Goal: Task Accomplishment & Management: Manage account settings

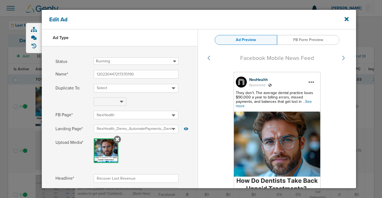
select select "book_travel"
click at [346, 21] on icon at bounding box center [347, 19] width 4 height 6
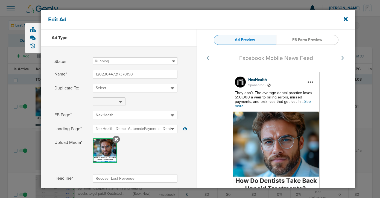
scroll to position [100, 0]
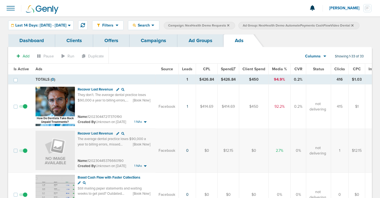
click at [154, 47] on link "Campaigns" at bounding box center [154, 40] width 48 height 13
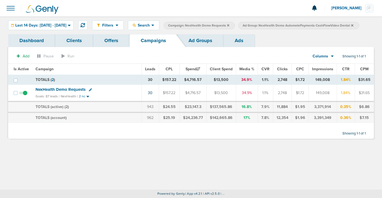
click at [354, 24] on icon at bounding box center [353, 25] width 2 height 3
click at [230, 24] on span "Campaign: NexHealth Demo Requests" at bounding box center [198, 25] width 61 height 5
click at [230, 24] on icon at bounding box center [228, 25] width 2 height 2
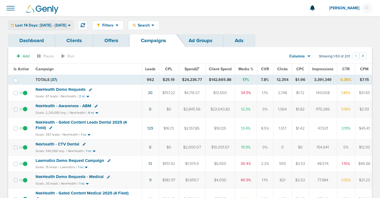
click at [47, 25] on span "Last 14 Days: [DATE] - [DATE]" at bounding box center [40, 26] width 51 height 4
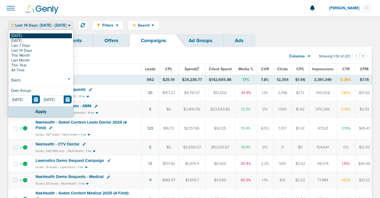
click at [47, 37] on link "[DATE]" at bounding box center [41, 35] width 62 height 5
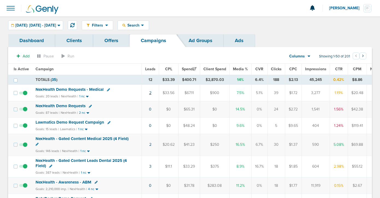
click at [150, 93] on link "2" at bounding box center [150, 93] width 2 height 5
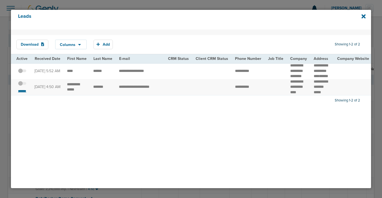
click at [20, 93] on small "*******" at bounding box center [21, 91] width 11 height 4
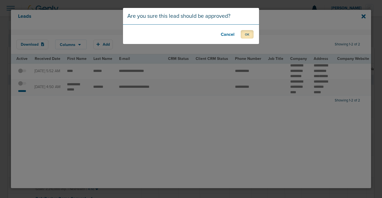
click at [246, 33] on button "OK" at bounding box center [247, 34] width 13 height 8
click at [245, 34] on button "OK" at bounding box center [247, 34] width 13 height 8
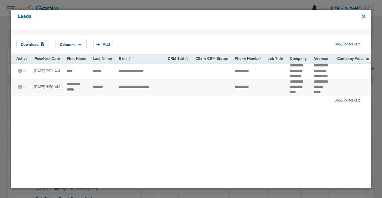
click at [365, 17] on icon at bounding box center [364, 16] width 4 height 6
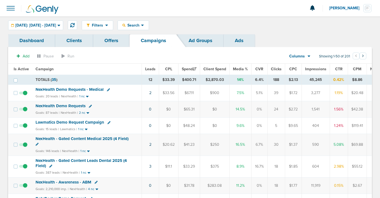
click at [56, 91] on span "NexHealth Demo Requests - Medical" at bounding box center [70, 89] width 68 height 5
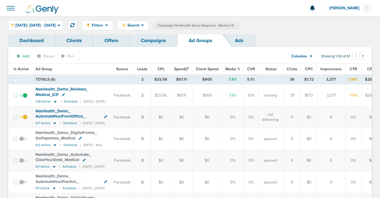
click at [150, 39] on link "Campaigns" at bounding box center [154, 40] width 48 height 13
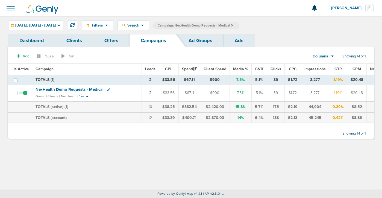
click at [234, 25] on icon at bounding box center [232, 25] width 2 height 2
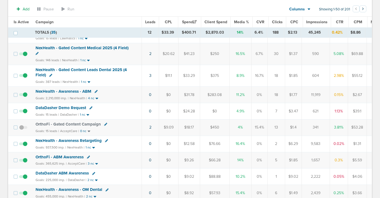
scroll to position [86, 0]
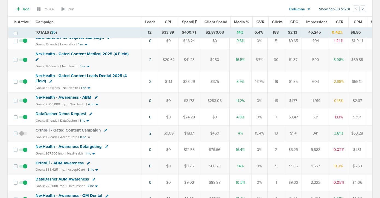
click at [149, 133] on link "2" at bounding box center [150, 133] width 2 height 5
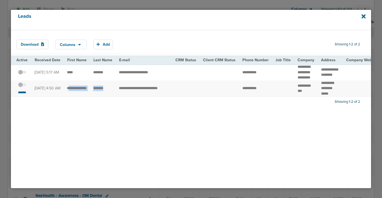
drag, startPoint x: 68, startPoint y: 86, endPoint x: 105, endPoint y: 93, distance: 38.3
drag, startPoint x: 319, startPoint y: 83, endPoint x: 331, endPoint y: 88, distance: 13.7
click at [332, 88] on td "********* ******** *****" at bounding box center [330, 88] width 25 height 16
click at [331, 88] on span "********" at bounding box center [326, 88] width 11 height 4
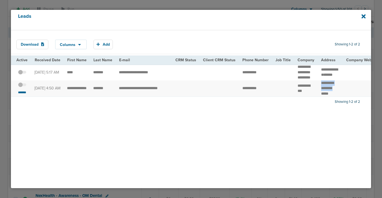
drag, startPoint x: 334, startPoint y: 88, endPoint x: 316, endPoint y: 82, distance: 18.6
click at [318, 82] on td "********* ******** *****" at bounding box center [330, 88] width 25 height 16
copy td "********* ********"
click at [18, 94] on small "*******" at bounding box center [21, 92] width 11 height 4
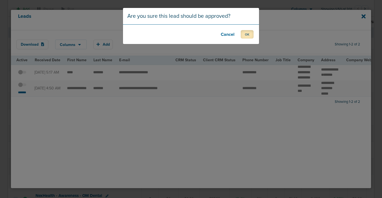
click at [251, 34] on button "OK" at bounding box center [247, 34] width 13 height 8
click at [246, 34] on button "OK" at bounding box center [247, 34] width 13 height 8
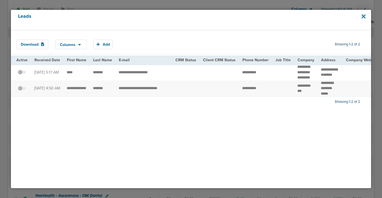
click at [364, 16] on icon at bounding box center [364, 17] width 4 height 4
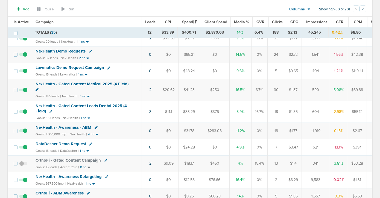
scroll to position [0, 0]
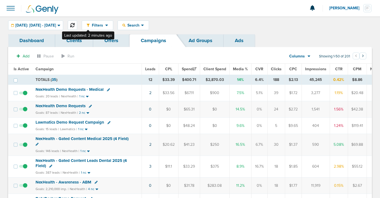
click at [75, 24] on icon at bounding box center [72, 25] width 4 height 4
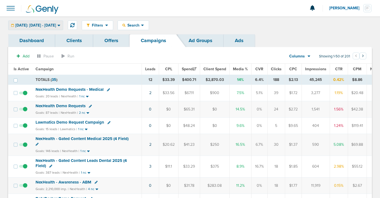
click at [48, 25] on span "[DATE]: [DATE] - [DATE]" at bounding box center [35, 26] width 41 height 4
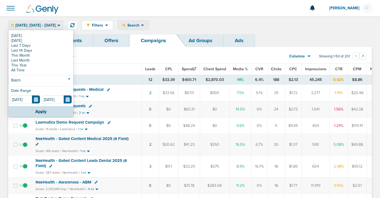
click at [141, 23] on span "Search" at bounding box center [134, 25] width 16 height 5
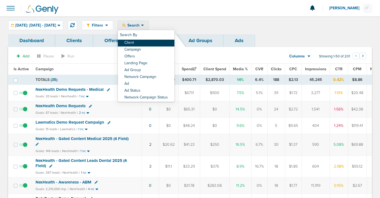
click at [150, 40] on link "Client" at bounding box center [146, 43] width 57 height 7
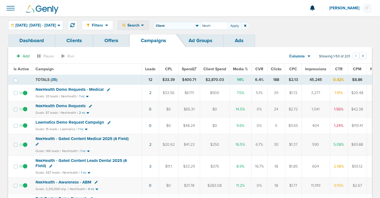
type input "NexH"
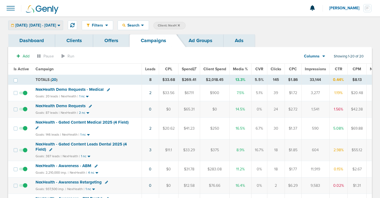
click at [32, 21] on div "[DATE]: [DATE] - [DATE] [DATE] [DATE] Last 7 Days Last 14 Days This Month Last …" at bounding box center [35, 26] width 55 height 10
click at [33, 28] on div "[DATE]: [DATE] - [DATE]" at bounding box center [35, 25] width 54 height 9
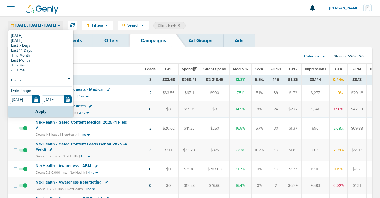
click at [34, 77] on div "[DATE] [DATE] Last 7 Days Last 14 Days This Month Last Month This Year All Time…" at bounding box center [40, 69] width 65 height 76
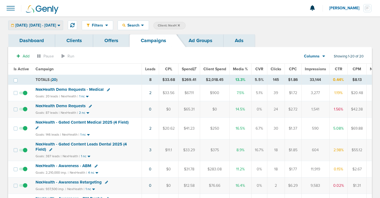
click at [48, 26] on span "[DATE]: [DATE] - [DATE]" at bounding box center [35, 26] width 41 height 4
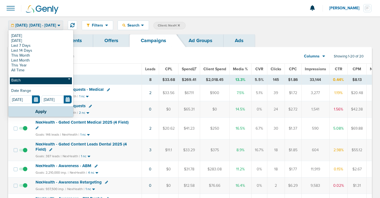
click at [38, 81] on link "Batch" at bounding box center [41, 80] width 62 height 7
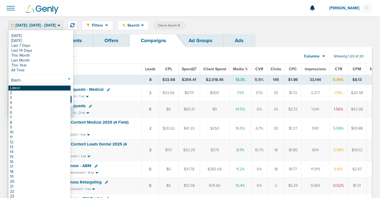
click at [37, 89] on link "Latest" at bounding box center [39, 88] width 62 height 5
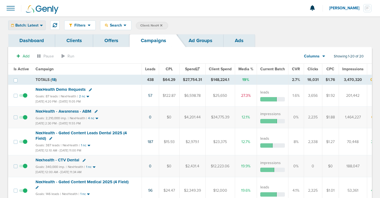
click at [29, 25] on span "Batch: Latest" at bounding box center [26, 26] width 23 height 4
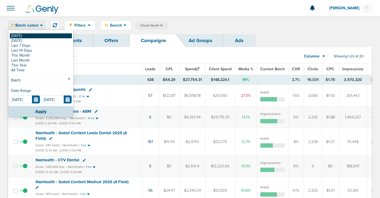
click at [28, 37] on link "[DATE]" at bounding box center [41, 35] width 62 height 5
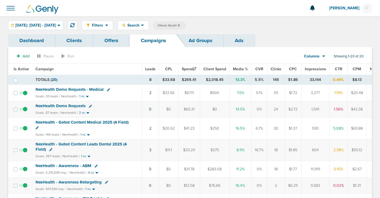
click at [60, 105] on span "NexHealth Demo Requests" at bounding box center [61, 105] width 50 height 5
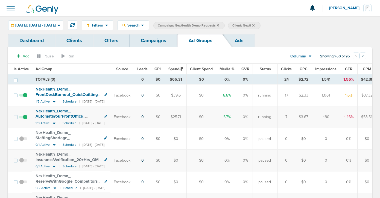
click at [156, 42] on link "Campaigns" at bounding box center [154, 40] width 48 height 13
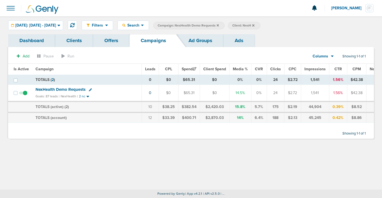
click at [219, 24] on icon at bounding box center [218, 25] width 2 height 2
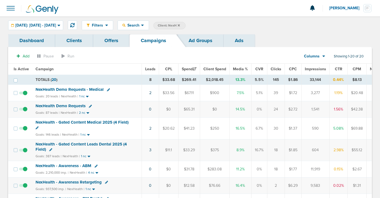
click at [186, 26] on label "Client: NexH" at bounding box center [169, 25] width 32 height 7
click at [180, 25] on icon at bounding box center [179, 25] width 2 height 3
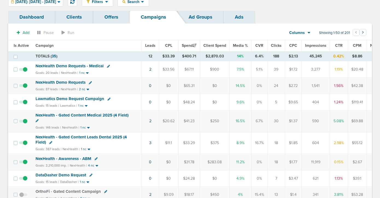
scroll to position [24, 0]
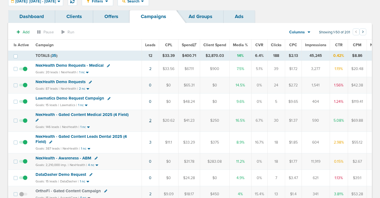
click at [149, 120] on link "2" at bounding box center [150, 120] width 2 height 5
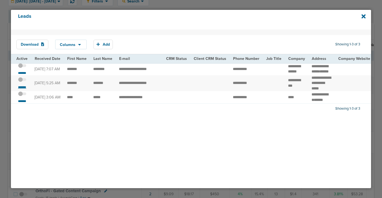
click at [21, 89] on small "*******" at bounding box center [21, 87] width 11 height 4
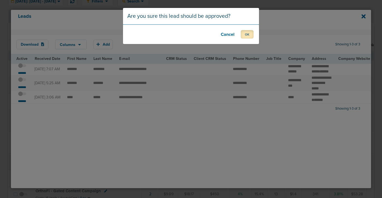
click at [244, 34] on button "OK" at bounding box center [247, 34] width 13 height 8
click at [248, 34] on button "OK" at bounding box center [247, 34] width 13 height 8
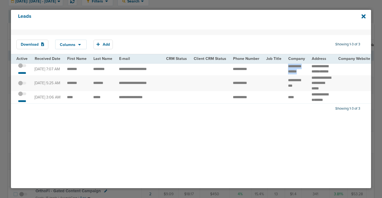
drag, startPoint x: 283, startPoint y: 68, endPoint x: 303, endPoint y: 73, distance: 20.8
click at [303, 73] on td "**********" at bounding box center [297, 69] width 24 height 12
copy tr "**********"
drag, startPoint x: 109, startPoint y: 70, endPoint x: 66, endPoint y: 68, distance: 43.0
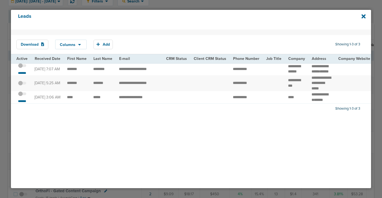
click at [24, 68] on span at bounding box center [22, 68] width 8 height 0
click at [22, 66] on input "checkbox" at bounding box center [22, 66] width 0 height 0
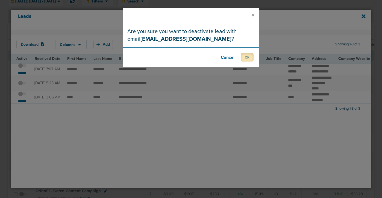
click at [250, 56] on button "OK" at bounding box center [247, 57] width 13 height 8
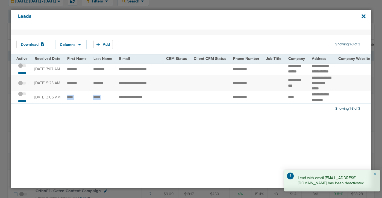
drag, startPoint x: 66, startPoint y: 108, endPoint x: 106, endPoint y: 106, distance: 39.4
copy tr
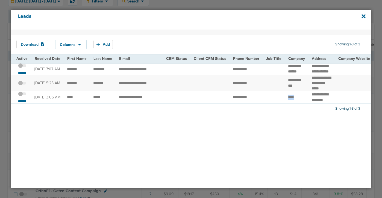
drag, startPoint x: 294, startPoint y: 109, endPoint x: 274, endPoint y: 108, distance: 20.3
drag, startPoint x: 254, startPoint y: 106, endPoint x: 229, endPoint y: 106, distance: 25.2
click at [230, 103] on td "**********" at bounding box center [246, 97] width 33 height 12
drag, startPoint x: 150, startPoint y: 109, endPoint x: 115, endPoint y: 109, distance: 34.7
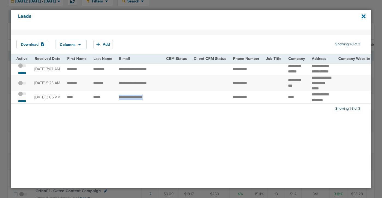
click at [116, 103] on td "**********" at bounding box center [139, 97] width 47 height 12
click at [363, 17] on icon at bounding box center [364, 17] width 4 height 4
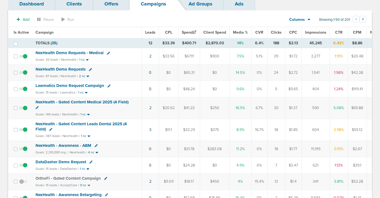
scroll to position [39, 0]
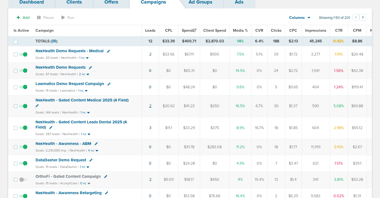
click at [149, 106] on link "2" at bounding box center [150, 106] width 2 height 5
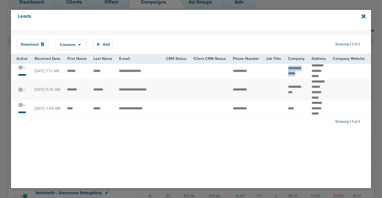
drag, startPoint x: 282, startPoint y: 69, endPoint x: 299, endPoint y: 73, distance: 17.1
click at [299, 73] on td "**********" at bounding box center [297, 71] width 24 height 16
drag, startPoint x: 102, startPoint y: 71, endPoint x: 67, endPoint y: 69, distance: 35.1
click at [24, 108] on span at bounding box center [22, 108] width 8 height 0
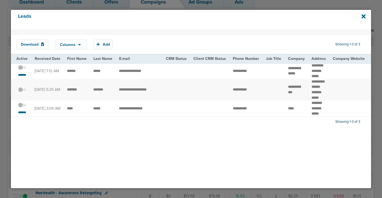
click at [22, 106] on input "checkbox" at bounding box center [22, 106] width 0 height 0
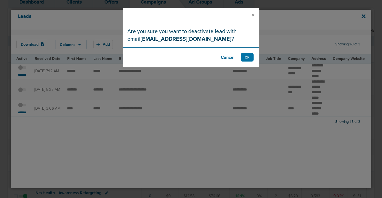
click at [223, 56] on button "Cancel" at bounding box center [228, 57] width 22 height 8
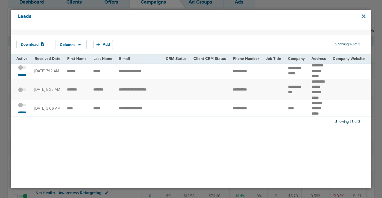
click at [362, 18] on icon at bounding box center [364, 17] width 4 height 4
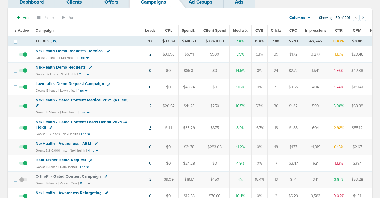
click at [149, 127] on link "3" at bounding box center [150, 128] width 2 height 5
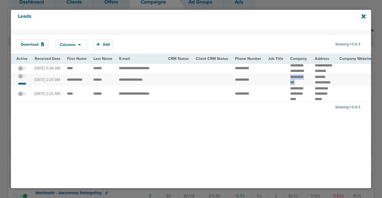
drag, startPoint x: 286, startPoint y: 85, endPoint x: 301, endPoint y: 91, distance: 16.1
click at [301, 86] on td "**********" at bounding box center [299, 80] width 25 height 12
drag, startPoint x: 66, startPoint y: 83, endPoint x: 106, endPoint y: 85, distance: 40.3
click at [23, 79] on span at bounding box center [22, 79] width 8 height 0
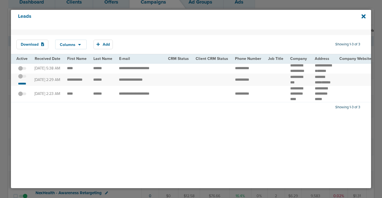
click at [22, 77] on input "checkbox" at bounding box center [22, 77] width 0 height 0
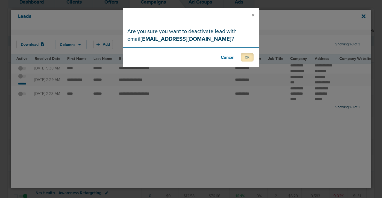
click at [247, 55] on button "OK" at bounding box center [247, 57] width 13 height 8
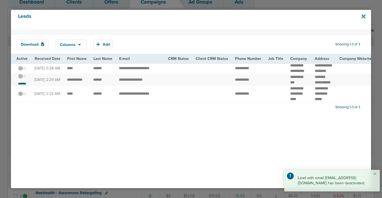
click at [363, 15] on icon at bounding box center [364, 17] width 4 height 4
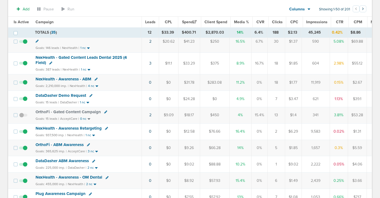
scroll to position [103, 0]
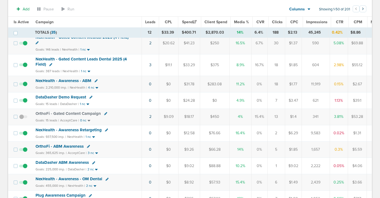
click at [63, 96] on span "DataDasher Demo Request" at bounding box center [61, 97] width 51 height 5
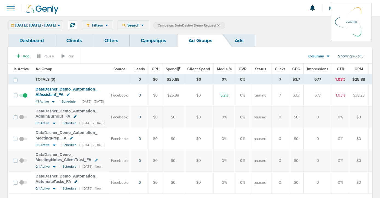
click at [53, 101] on icon at bounding box center [53, 102] width 3 height 2
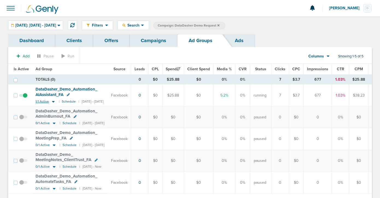
click at [52, 102] on icon at bounding box center [53, 102] width 3 height 2
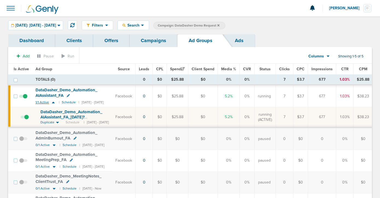
click at [52, 102] on icon at bounding box center [53, 102] width 5 height 5
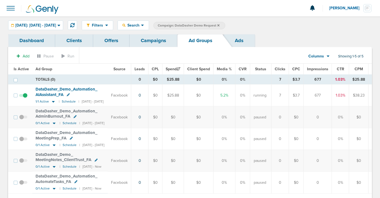
click at [50, 181] on span "DataDasher_ Demo_ Automation_ AutomateTasks_ FA" at bounding box center [67, 179] width 62 height 10
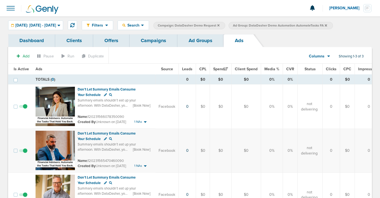
click at [204, 42] on link "Ad Groups" at bounding box center [201, 40] width 46 height 13
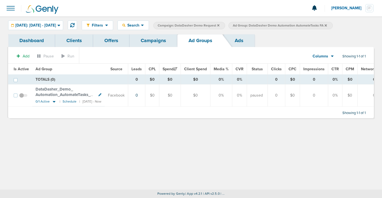
click at [327, 25] on icon at bounding box center [326, 25] width 2 height 2
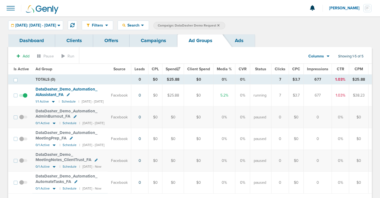
click at [55, 115] on span "DataDasher_ Demo_ Automation_ AdminBurnout_ FA" at bounding box center [67, 114] width 62 height 10
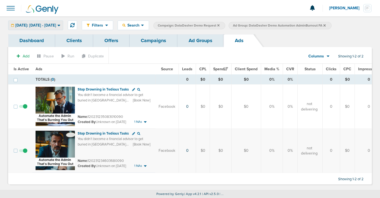
click at [27, 27] on span "[DATE]: [DATE] - [DATE]" at bounding box center [35, 26] width 41 height 4
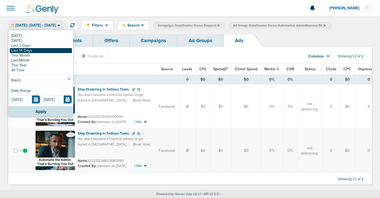
click at [23, 51] on link "Last 14 Days" at bounding box center [41, 50] width 62 height 5
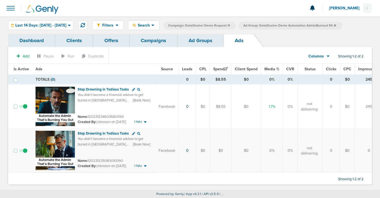
click at [203, 40] on link "Ad Groups" at bounding box center [201, 40] width 46 height 13
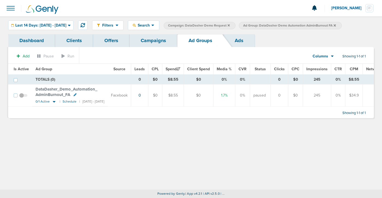
click at [336, 25] on icon at bounding box center [335, 25] width 2 height 2
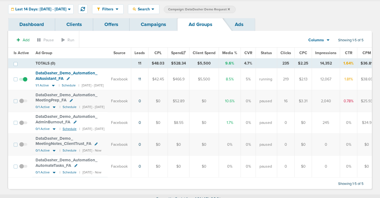
scroll to position [23, 0]
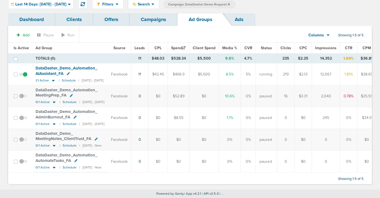
click at [54, 157] on span "DataDasher_ Demo_ Automation_ AutomateTasks_ FA" at bounding box center [67, 158] width 62 height 10
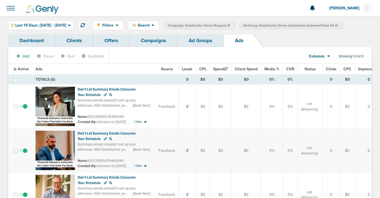
click at [202, 40] on link "Ad Groups" at bounding box center [201, 40] width 46 height 13
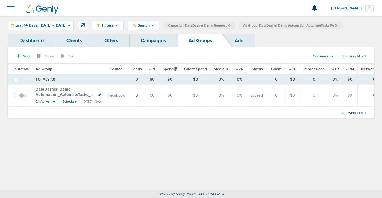
click at [21, 98] on span at bounding box center [23, 98] width 8 height 0
click at [23, 97] on input "checkbox" at bounding box center [23, 97] width 0 height 0
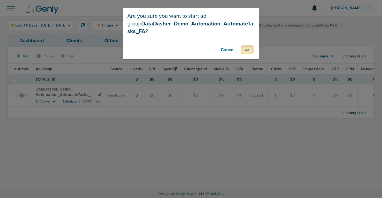
click at [247, 47] on button "OK" at bounding box center [247, 49] width 13 height 8
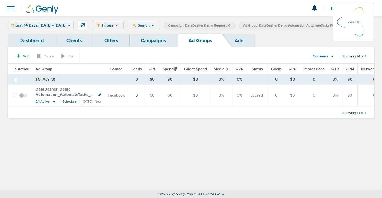
click at [54, 102] on icon at bounding box center [54, 102] width 3 height 2
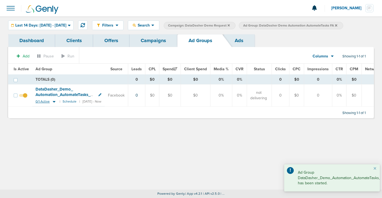
click at [52, 102] on icon at bounding box center [53, 101] width 5 height 5
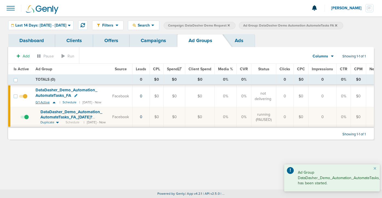
click at [52, 102] on icon at bounding box center [53, 102] width 5 height 5
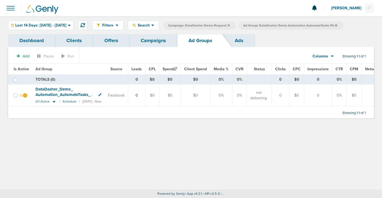
click at [154, 42] on link "Campaigns" at bounding box center [154, 40] width 48 height 13
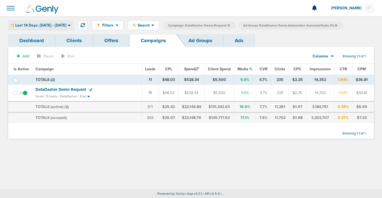
click at [48, 26] on span "Last 14 Days: [DATE] - [DATE]" at bounding box center [40, 26] width 51 height 4
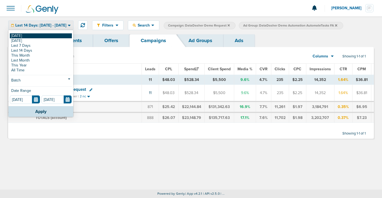
click at [44, 36] on link "[DATE]" at bounding box center [41, 35] width 62 height 5
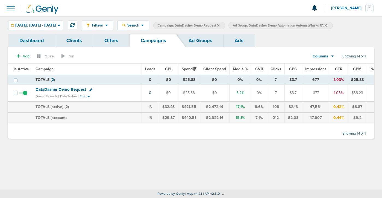
click at [333, 23] on label "Ad Group: DataDasher Demo Automation AutomateTasks FA" at bounding box center [281, 25] width 104 height 7
click at [327, 25] on icon at bounding box center [326, 25] width 2 height 2
click at [220, 24] on icon at bounding box center [219, 25] width 2 height 3
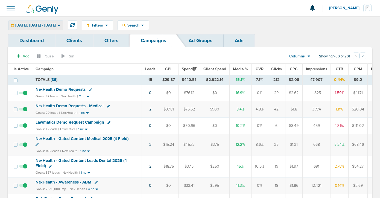
click at [28, 25] on span "[DATE]: [DATE] - [DATE]" at bounding box center [35, 26] width 41 height 4
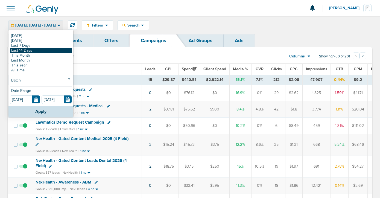
click at [25, 51] on link "Last 14 Days" at bounding box center [41, 50] width 62 height 5
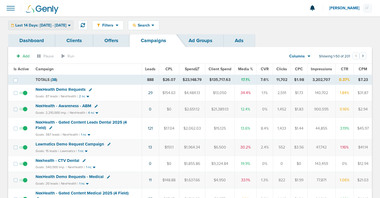
click at [44, 22] on div "Last 14 Days: [DATE] - [DATE]" at bounding box center [40, 25] width 65 height 9
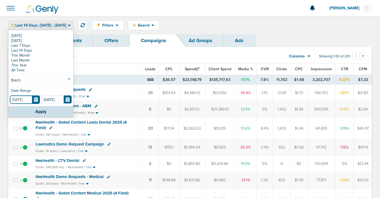
click at [36, 97] on input "[DATE]" at bounding box center [25, 99] width 30 height 8
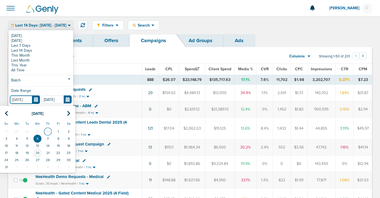
click at [49, 130] on td "31" at bounding box center [48, 131] width 10 height 7
type input "[DATE]"
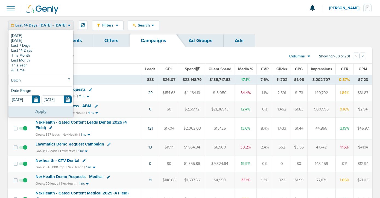
click at [40, 110] on button "Apply" at bounding box center [40, 111] width 65 height 11
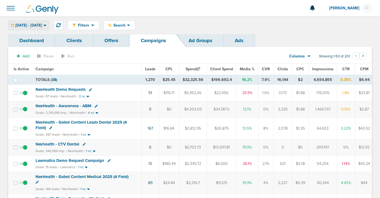
click at [35, 26] on span "[DATE] - [DATE]" at bounding box center [28, 26] width 27 height 4
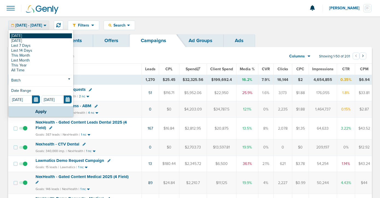
click at [33, 34] on link "[DATE]" at bounding box center [41, 35] width 62 height 5
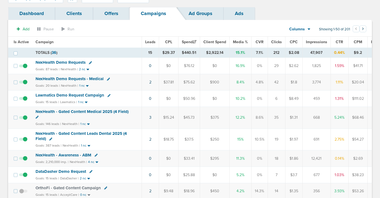
scroll to position [32, 0]
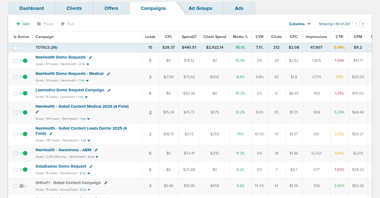
click at [150, 113] on link "3" at bounding box center [150, 112] width 2 height 5
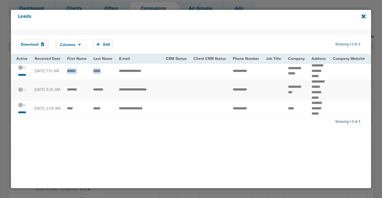
drag, startPoint x: 65, startPoint y: 70, endPoint x: 106, endPoint y: 69, distance: 41.6
click at [19, 74] on small "*******" at bounding box center [21, 75] width 11 height 4
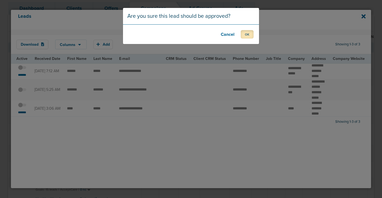
click at [250, 32] on button "OK" at bounding box center [247, 34] width 13 height 8
click at [243, 34] on button "OK" at bounding box center [247, 34] width 13 height 8
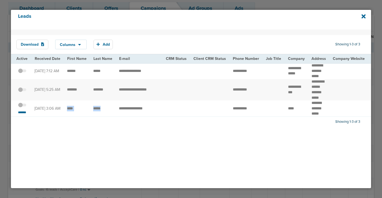
drag, startPoint x: 105, startPoint y: 114, endPoint x: 66, endPoint y: 115, distance: 39.4
drag, startPoint x: 308, startPoint y: 108, endPoint x: 319, endPoint y: 112, distance: 12.5
click at [319, 112] on td "******* ******* *****" at bounding box center [319, 108] width 21 height 16
copy td "******* *******"
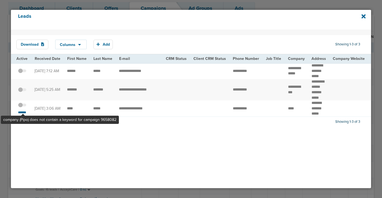
click at [23, 108] on span at bounding box center [22, 108] width 8 height 0
click at [22, 106] on input "checkbox" at bounding box center [22, 106] width 0 height 0
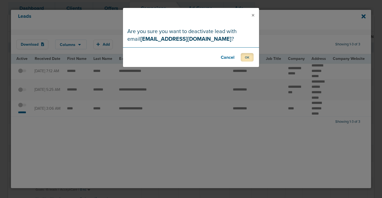
click at [242, 56] on button "OK" at bounding box center [247, 57] width 13 height 8
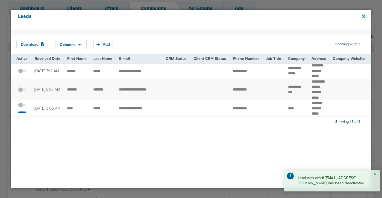
click at [363, 17] on icon at bounding box center [364, 17] width 4 height 4
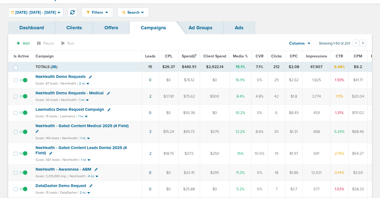
scroll to position [0, 0]
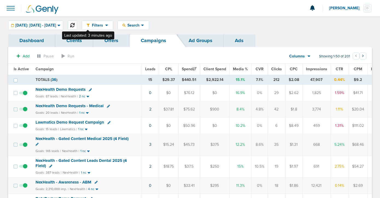
click at [75, 26] on icon at bounding box center [72, 25] width 4 height 4
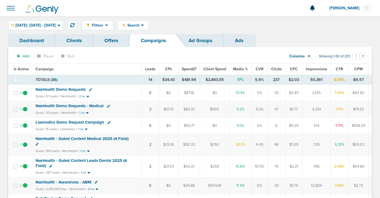
click at [65, 89] on span "NexHealth Demo Requests" at bounding box center [61, 89] width 50 height 5
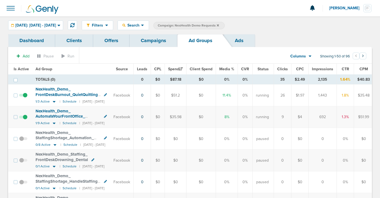
click at [154, 42] on link "Campaigns" at bounding box center [154, 40] width 48 height 13
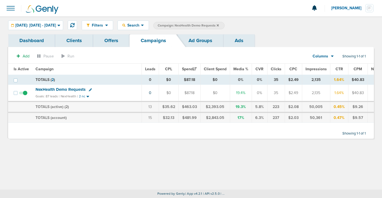
click at [219, 24] on icon at bounding box center [218, 25] width 2 height 3
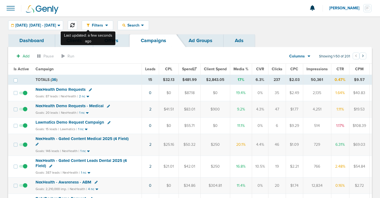
click at [77, 27] on button at bounding box center [72, 25] width 9 height 9
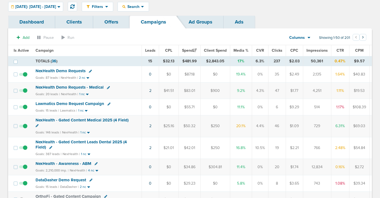
scroll to position [19, 0]
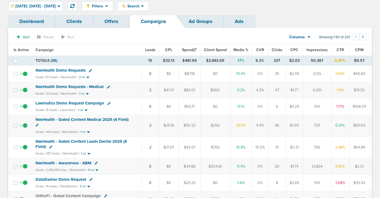
click at [87, 141] on span "NexHealth - Gated Content Leads Dental 2025 (4 Field)" at bounding box center [81, 144] width 91 height 10
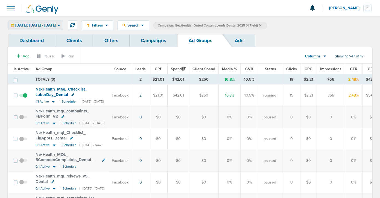
click at [51, 25] on span "[DATE]: [DATE] - [DATE]" at bounding box center [35, 26] width 41 height 4
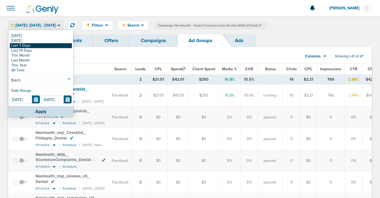
click at [45, 47] on link "Last 7 Days" at bounding box center [41, 45] width 62 height 5
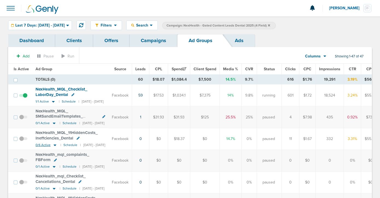
click at [56, 144] on icon at bounding box center [54, 145] width 5 height 5
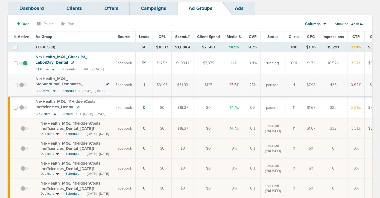
scroll to position [26, 0]
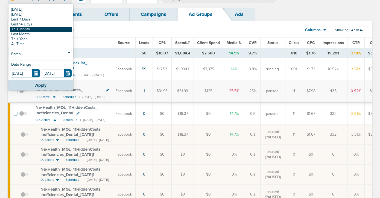
click at [46, 29] on link "This Month" at bounding box center [41, 29] width 62 height 5
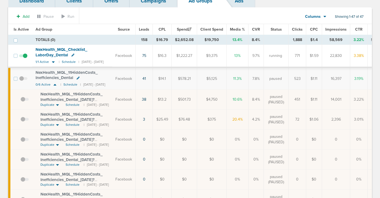
scroll to position [41, 0]
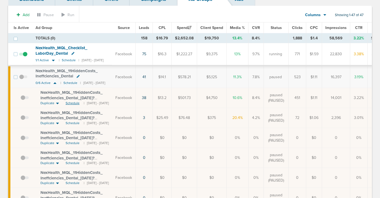
click at [75, 103] on span "Schedule" at bounding box center [73, 103] width 14 height 5
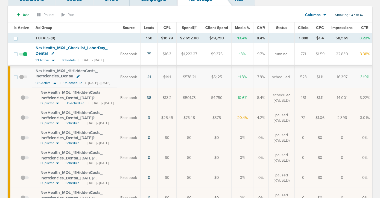
click at [22, 80] on span at bounding box center [23, 80] width 8 height 0
click at [23, 78] on input "checkbox" at bounding box center [23, 78] width 0 height 0
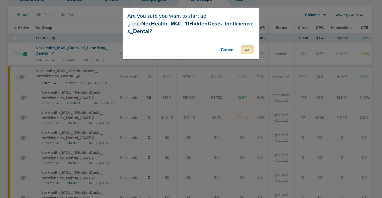
click at [247, 47] on button "OK" at bounding box center [247, 49] width 13 height 8
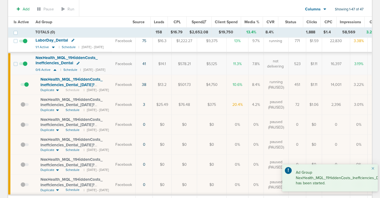
scroll to position [59, 0]
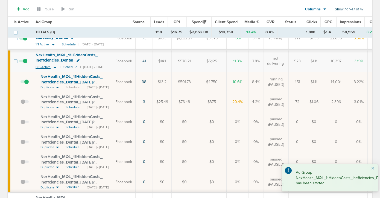
click at [53, 66] on icon at bounding box center [54, 67] width 5 height 5
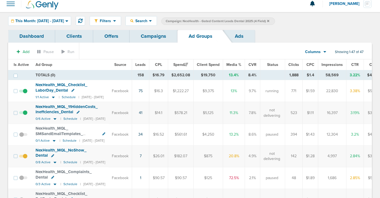
scroll to position [0, 0]
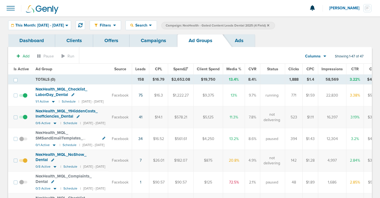
click at [147, 38] on link "Campaigns" at bounding box center [154, 40] width 48 height 13
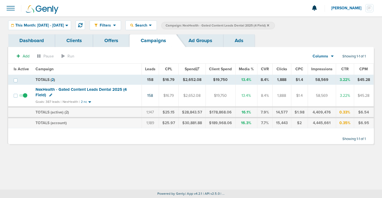
click at [269, 25] on icon at bounding box center [268, 25] width 2 height 2
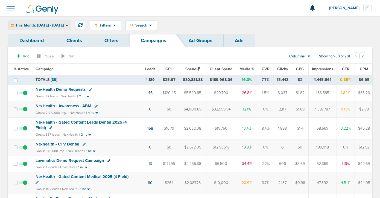
click at [63, 24] on span "This Month: [DATE] - [DATE]" at bounding box center [39, 26] width 49 height 4
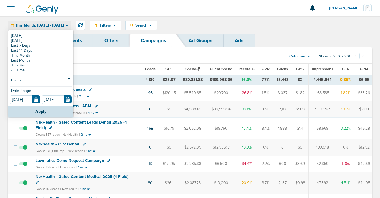
click at [63, 24] on span "This Month: [DATE] - [DATE]" at bounding box center [39, 26] width 49 height 4
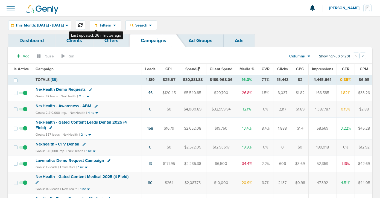
click at [83, 25] on icon at bounding box center [80, 25] width 4 height 4
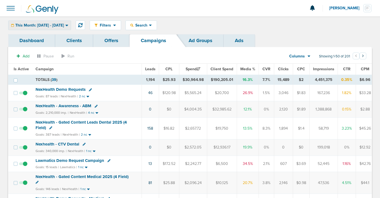
click at [52, 27] on span "This Month: [DATE] - [DATE]" at bounding box center [39, 26] width 49 height 4
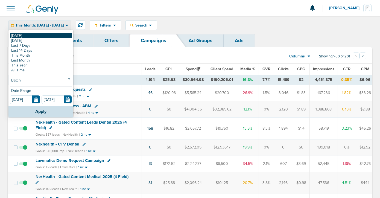
click at [53, 34] on link "[DATE]" at bounding box center [41, 35] width 62 height 5
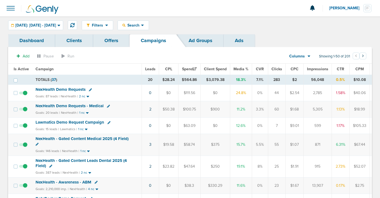
click at [105, 160] on span "NexHealth - Gated Content Leads Dental 2025 (4 Field)" at bounding box center [81, 163] width 91 height 10
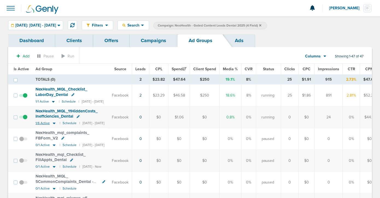
click at [54, 123] on icon at bounding box center [54, 124] width 3 height 2
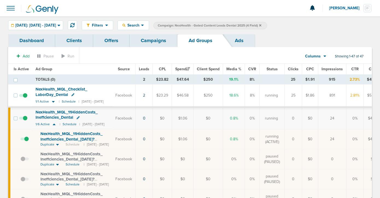
click at [26, 142] on span at bounding box center [25, 142] width 8 height 0
click at [21, 140] on input "checkbox" at bounding box center [21, 140] width 0 height 0
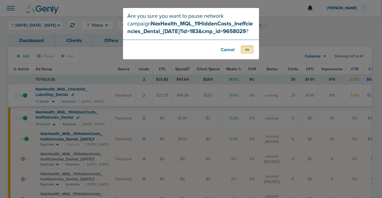
click at [247, 49] on button "OK" at bounding box center [247, 49] width 13 height 8
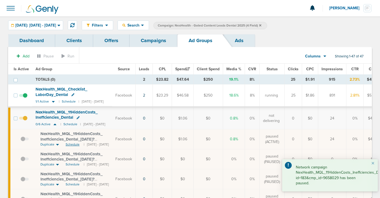
click at [72, 145] on span "Schedule" at bounding box center [73, 144] width 14 height 5
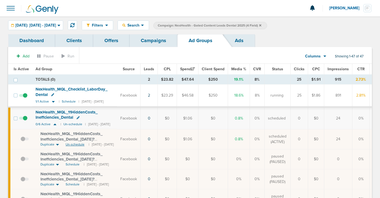
click at [72, 145] on span "Un-schedule" at bounding box center [75, 144] width 19 height 5
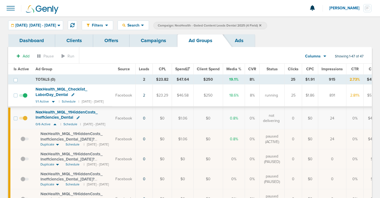
click at [151, 42] on link "Campaigns" at bounding box center [154, 40] width 48 height 13
